Goal: Transaction & Acquisition: Purchase product/service

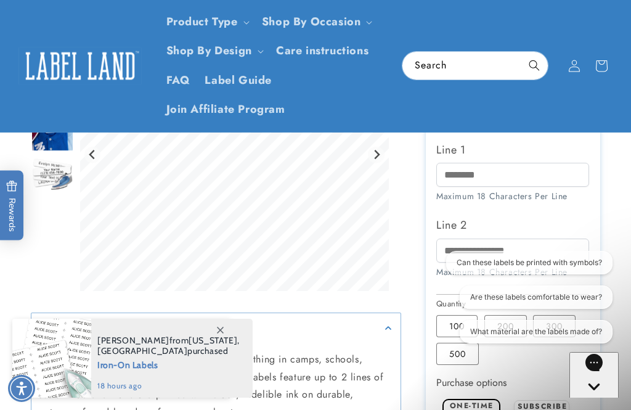
scroll to position [406, 0]
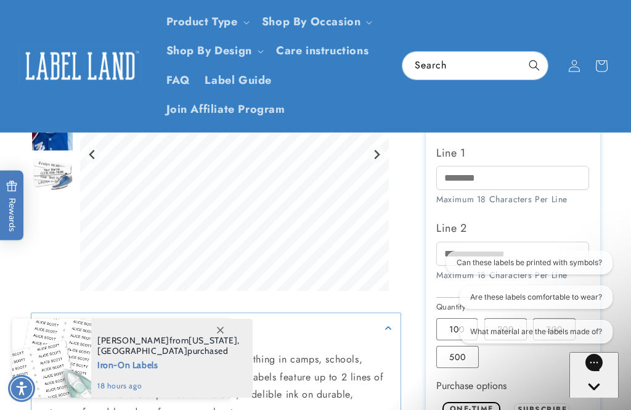
click at [228, 341] on span at bounding box center [220, 330] width 22 height 22
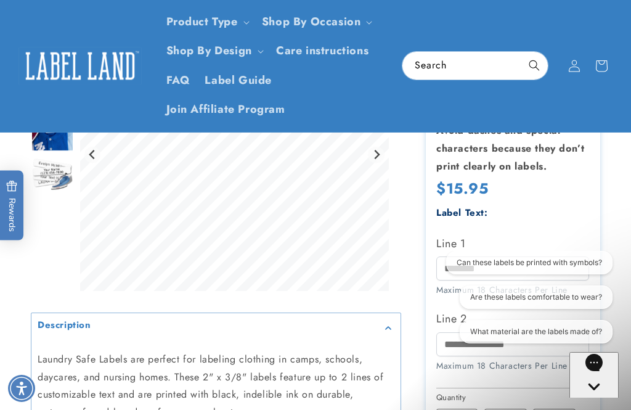
scroll to position [317, 0]
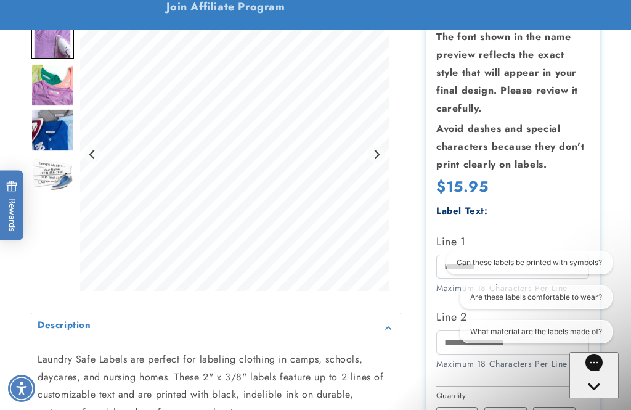
click at [38, 133] on img "Go to slide 3" at bounding box center [52, 129] width 43 height 43
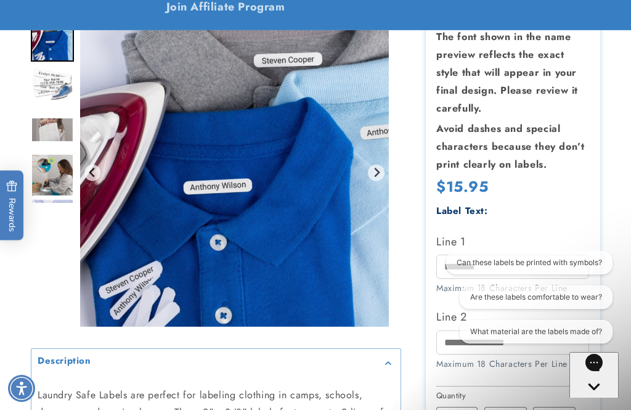
click at [36, 173] on img "Go to slide 6" at bounding box center [52, 174] width 43 height 43
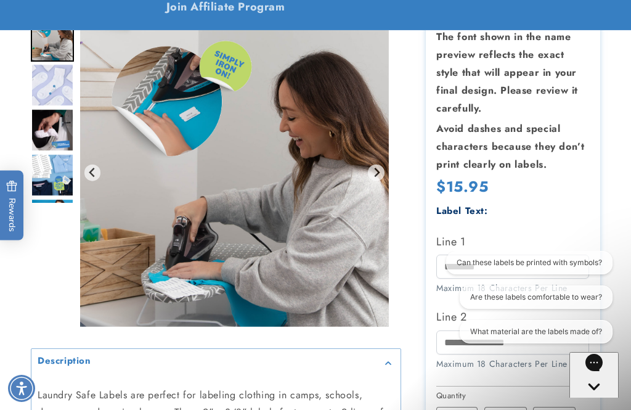
click at [46, 216] on img "Go to slide 10" at bounding box center [52, 219] width 43 height 43
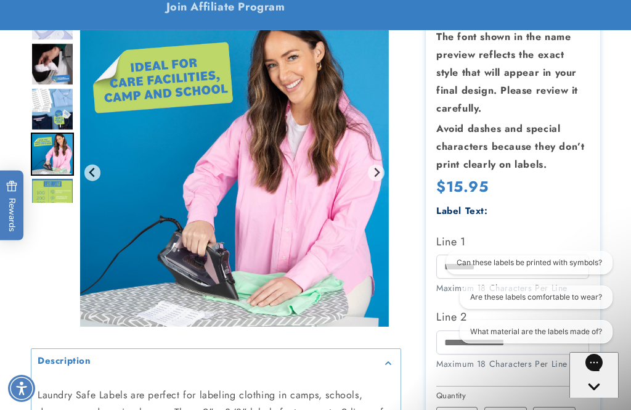
click at [43, 200] on img "Go to slide 11" at bounding box center [52, 199] width 43 height 43
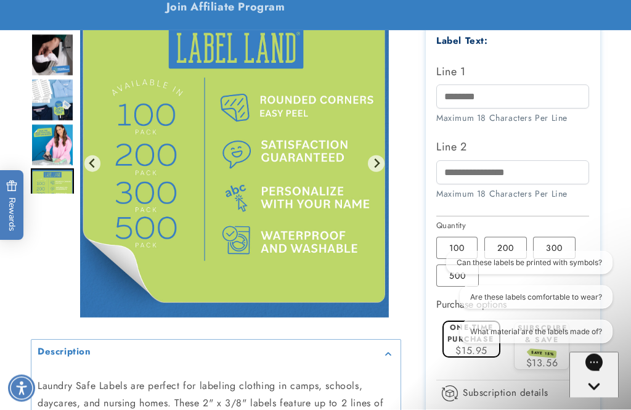
scroll to position [490, 0]
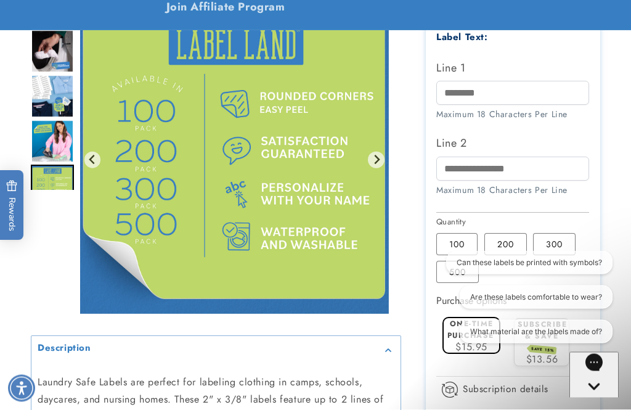
click at [384, 166] on button "Go to first slide" at bounding box center [376, 160] width 17 height 17
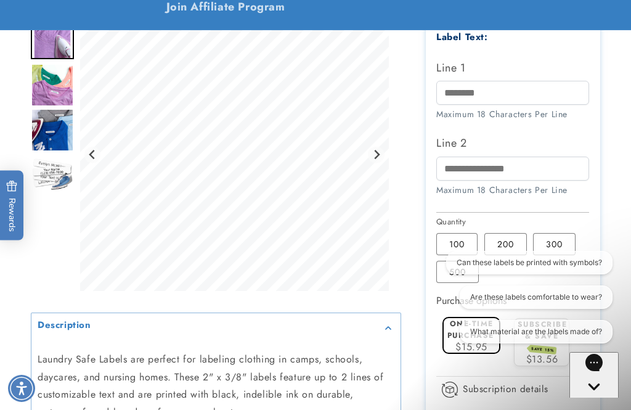
click at [380, 156] on icon "Next slide" at bounding box center [377, 155] width 10 height 10
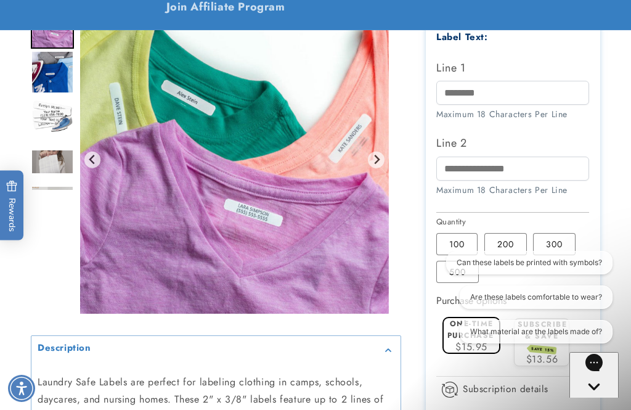
click at [380, 164] on icon "Next slide" at bounding box center [377, 159] width 10 height 10
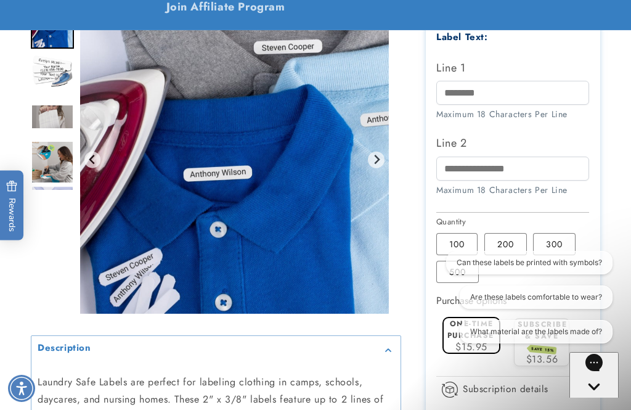
click at [382, 164] on icon "Next slide" at bounding box center [377, 159] width 10 height 10
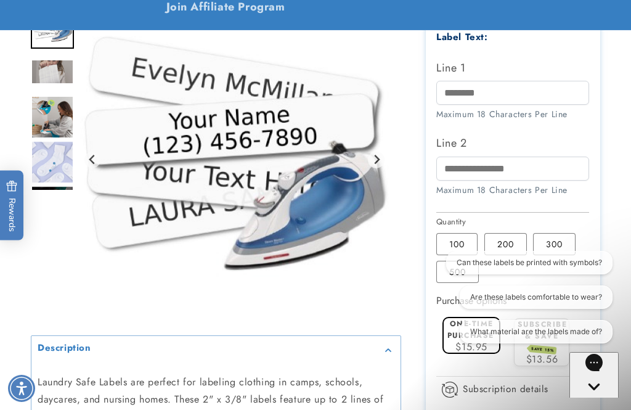
click at [376, 164] on button "Next slide" at bounding box center [376, 159] width 17 height 17
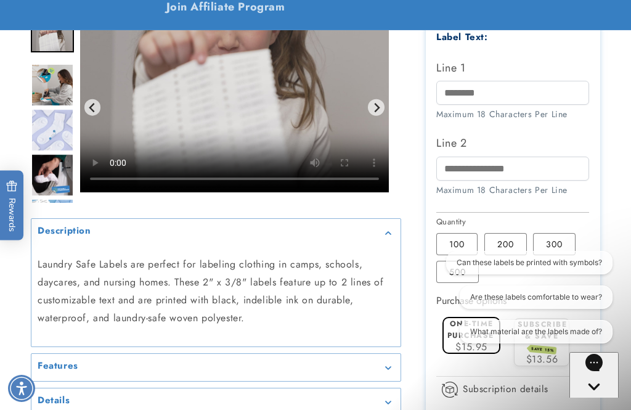
click at [239, 95] on video "Gallery Viewer" at bounding box center [234, 105] width 309 height 174
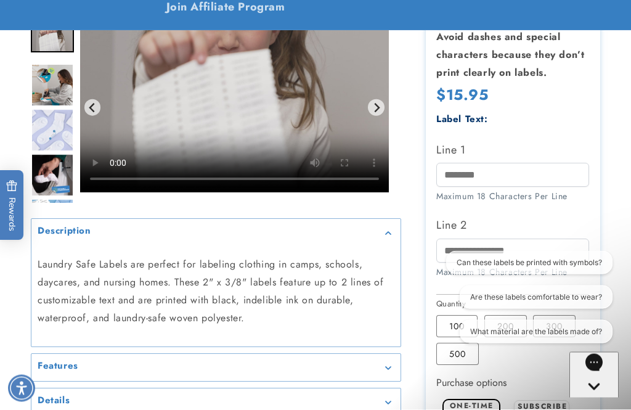
scroll to position [409, 0]
click at [383, 31] on video "Gallery Viewer" at bounding box center [234, 105] width 309 height 174
click at [378, 33] on video "Gallery Viewer" at bounding box center [234, 105] width 309 height 174
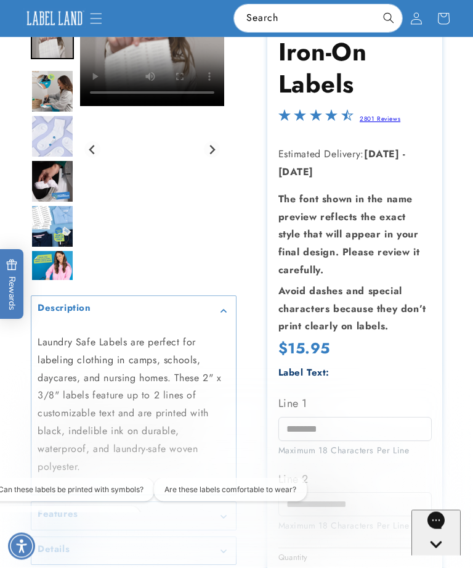
scroll to position [55, 0]
